Goal: Navigation & Orientation: Find specific page/section

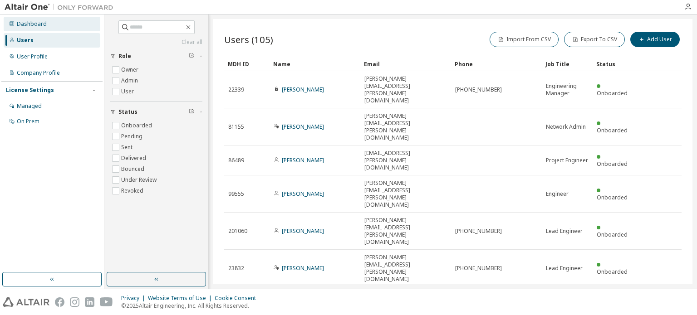
click at [39, 25] on div "Dashboard" at bounding box center [32, 23] width 30 height 7
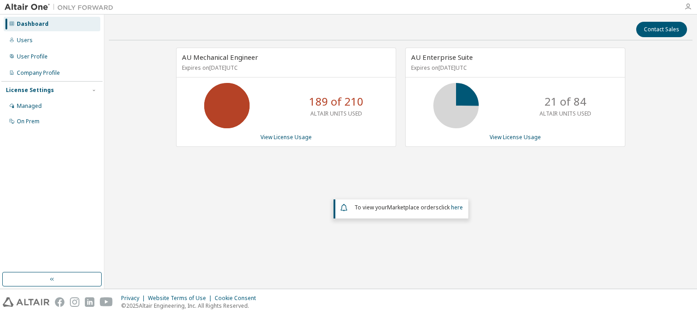
click at [690, 10] on icon "button" at bounding box center [687, 6] width 7 height 7
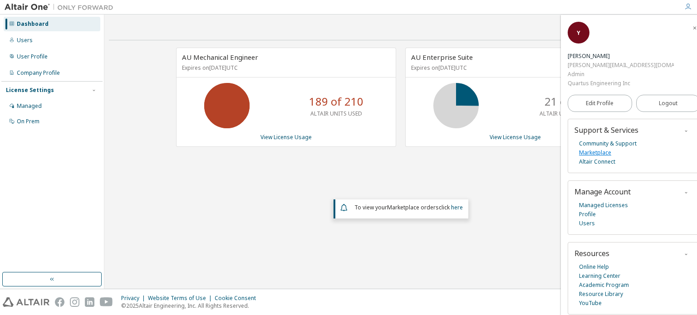
click at [601, 148] on link "Marketplace" at bounding box center [595, 152] width 32 height 9
